Goal: Transaction & Acquisition: Purchase product/service

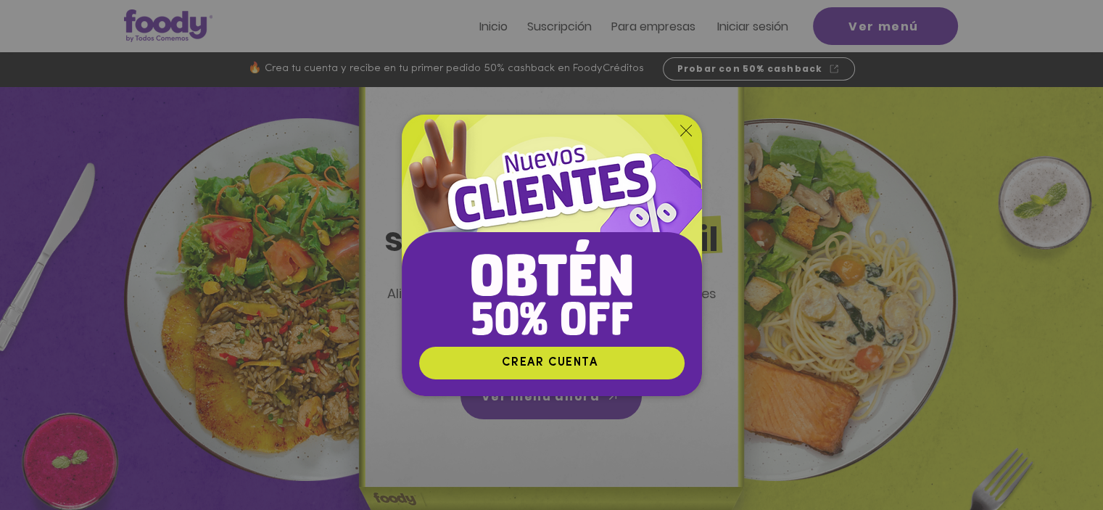
click at [688, 129] on icon "Volver al sitio" at bounding box center [686, 131] width 12 height 12
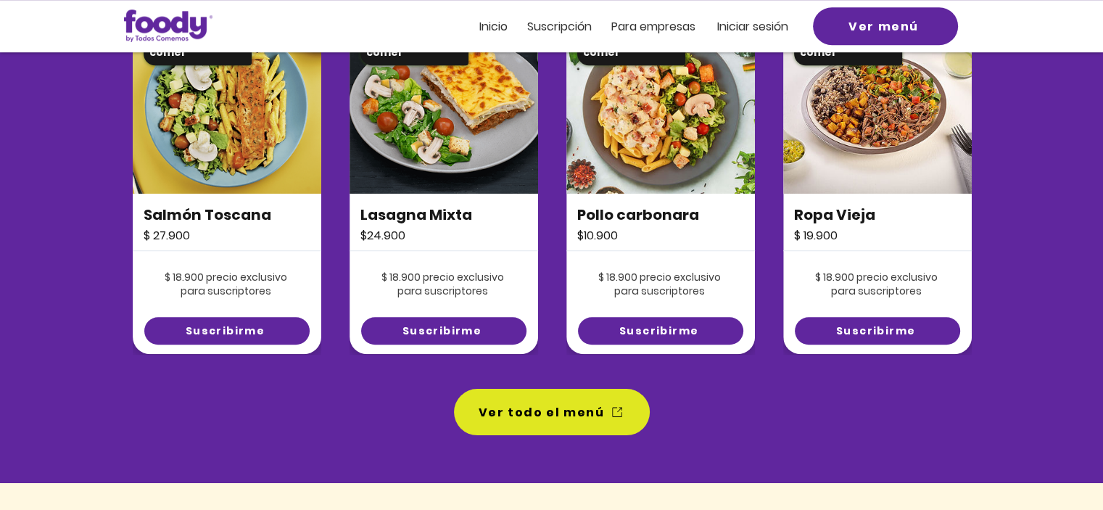
scroll to position [1016, 0]
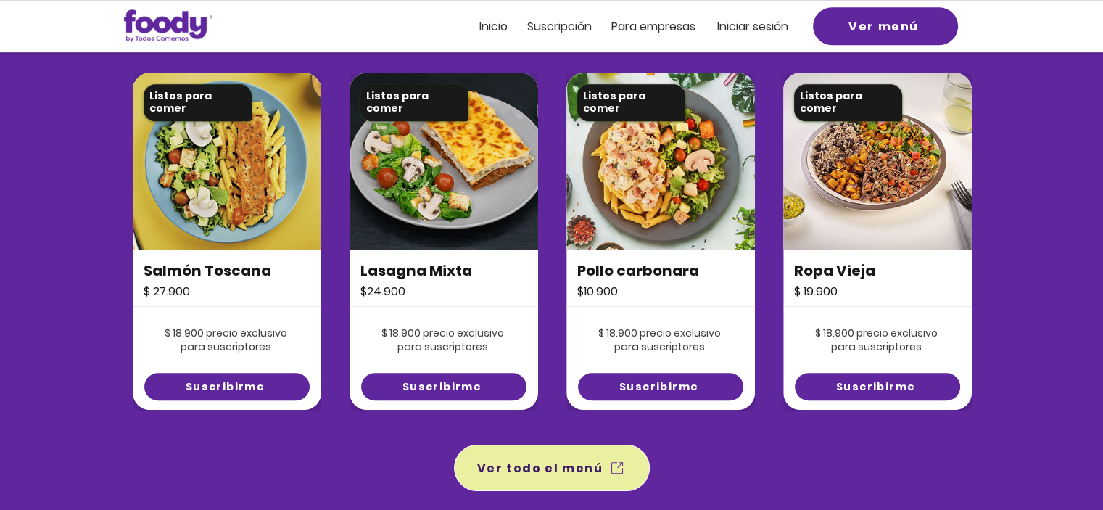
click at [505, 472] on span "Ver todo el menú" at bounding box center [540, 468] width 126 height 18
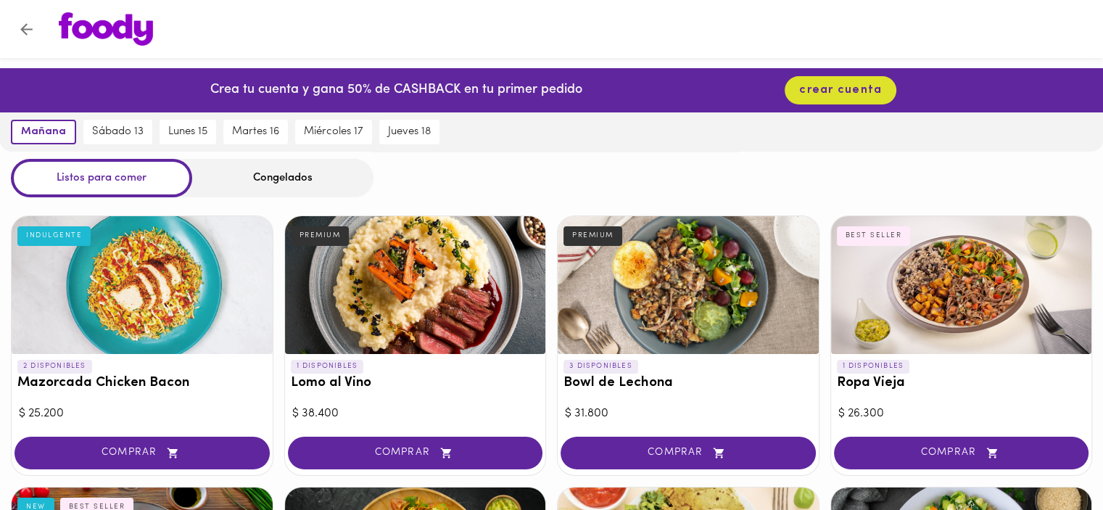
click at [310, 184] on div "Congelados" at bounding box center [282, 178] width 181 height 38
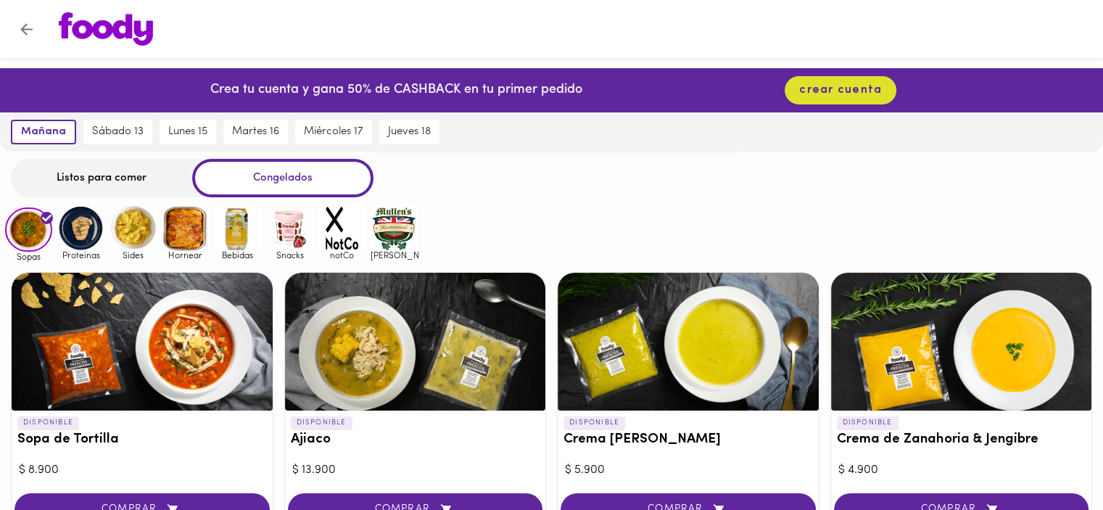
click at [276, 178] on div "Congelados" at bounding box center [282, 178] width 181 height 38
click at [110, 139] on span "sábado 13" at bounding box center [118, 131] width 52 height 13
click at [77, 177] on div "Listos para comer" at bounding box center [101, 178] width 181 height 38
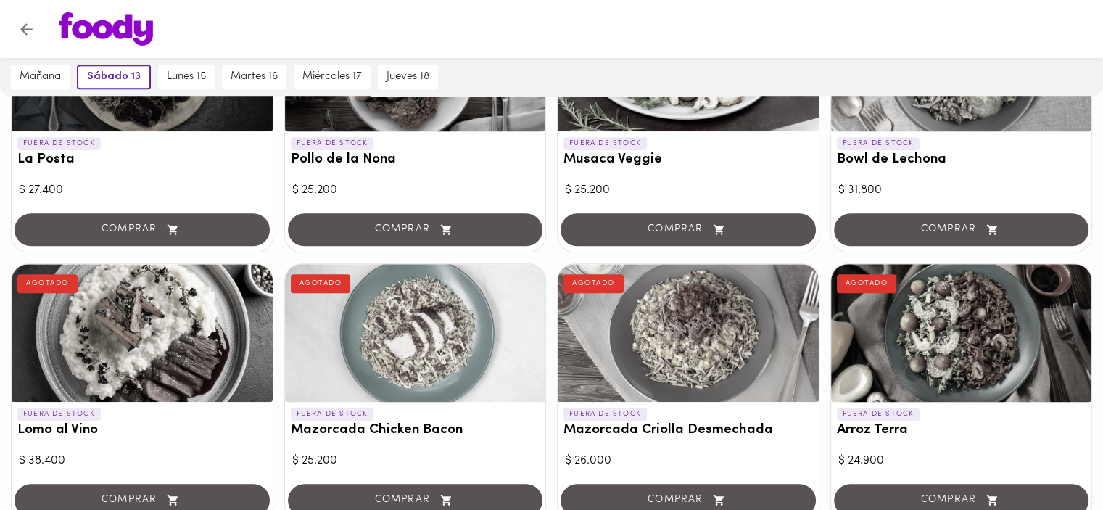
scroll to position [1539, 0]
